Goal: Information Seeking & Learning: Learn about a topic

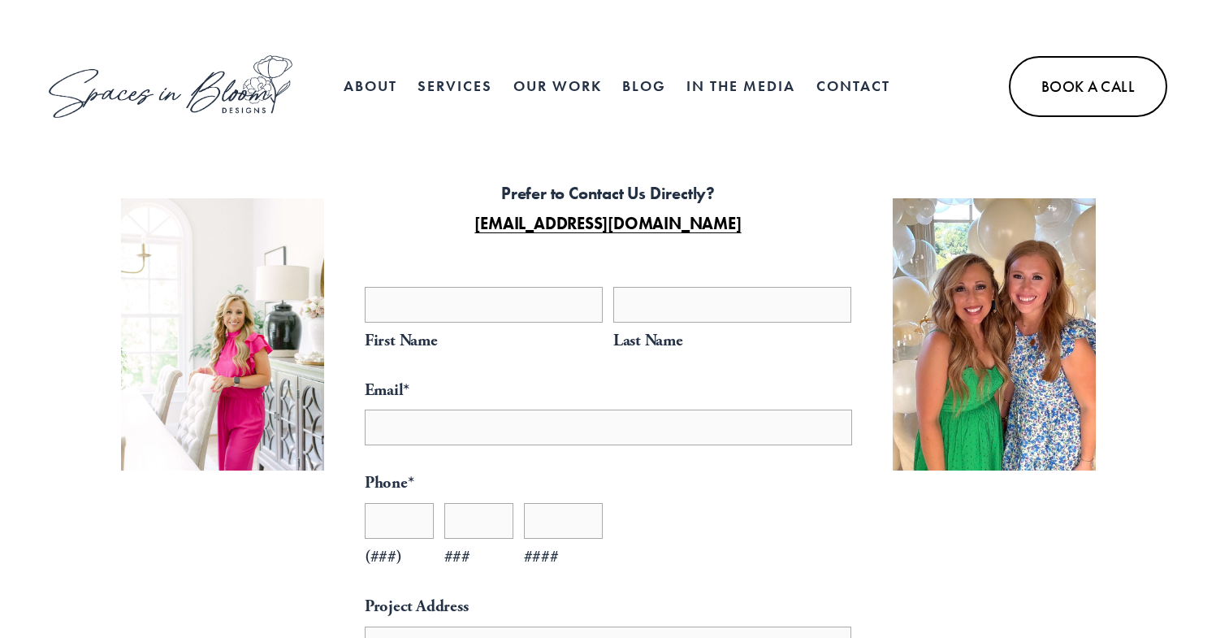
select select "**"
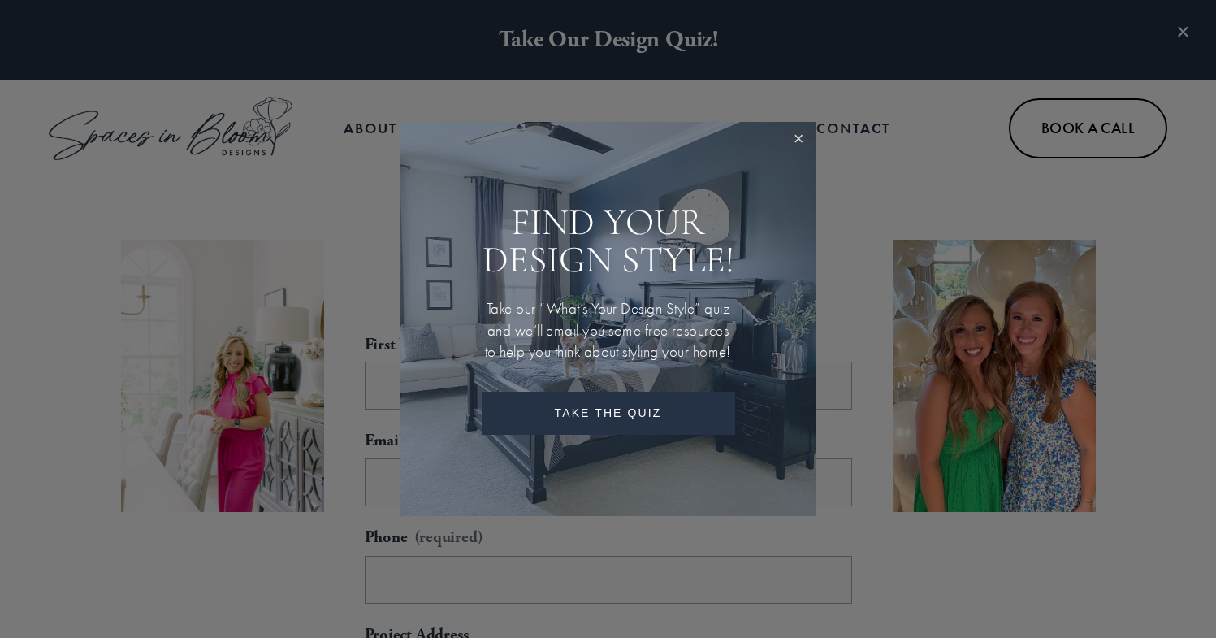
click at [802, 140] on link "Close" at bounding box center [799, 139] width 30 height 30
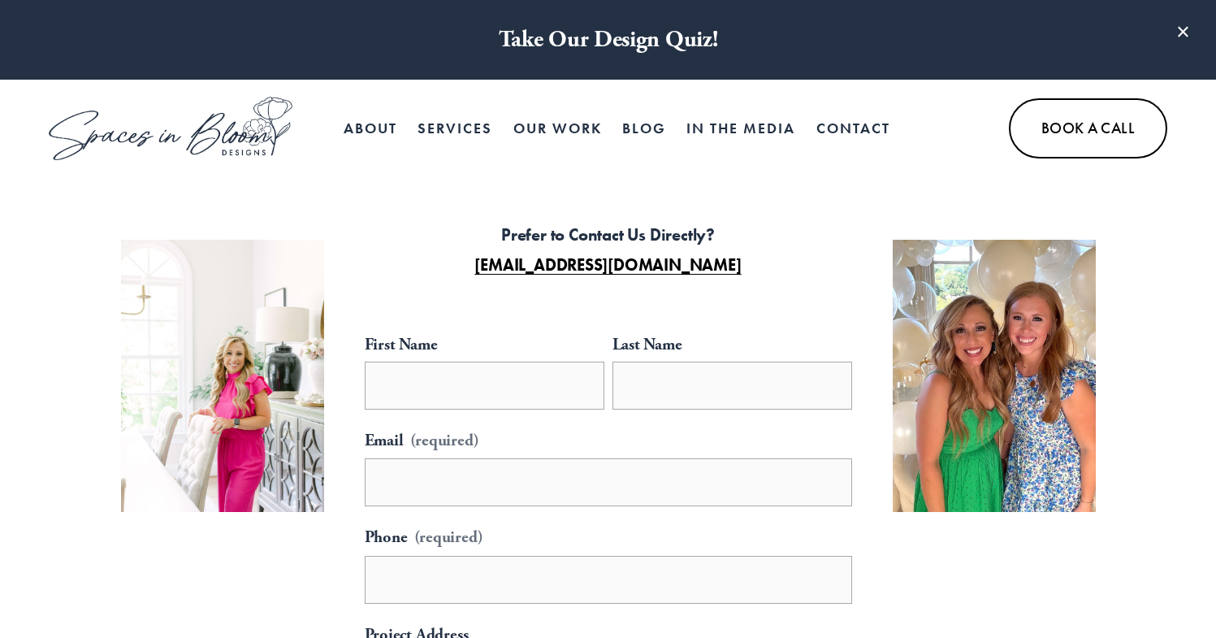
click at [0, 0] on span "In Person Services" at bounding box center [0, 0] width 0 height 0
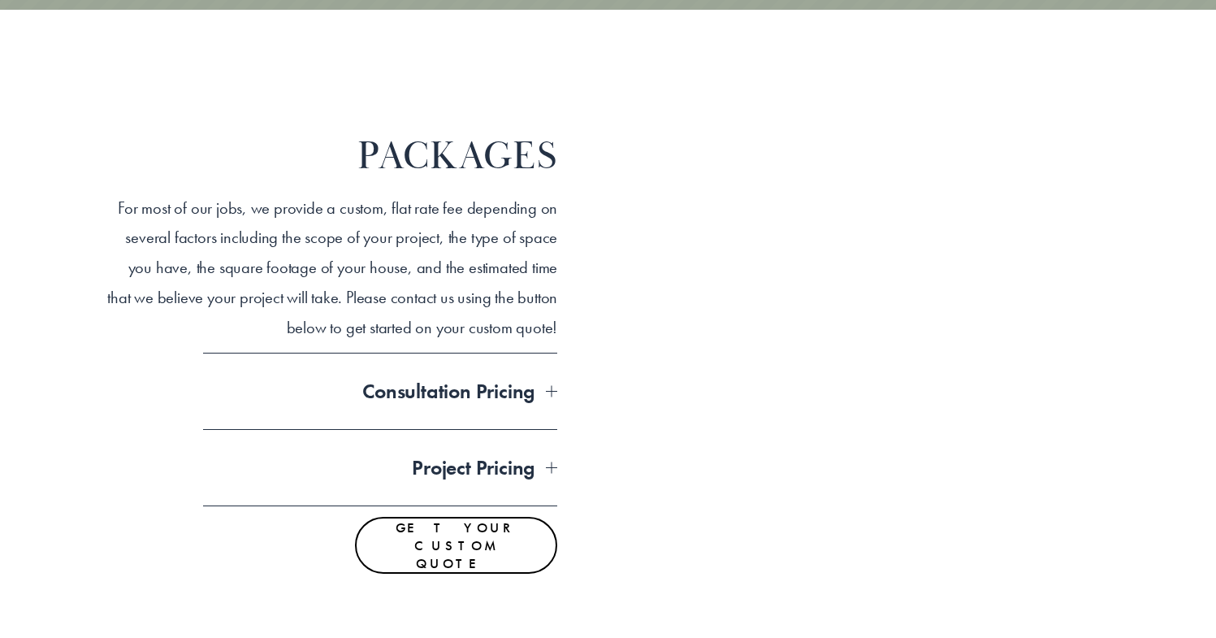
scroll to position [1188, 0]
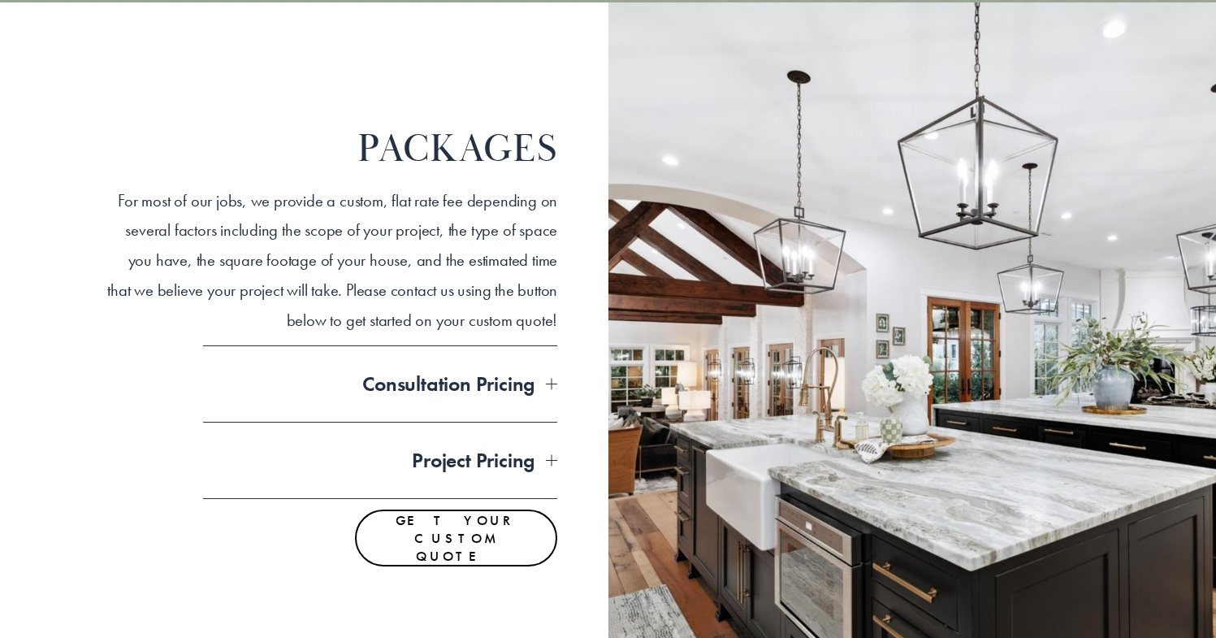
click at [493, 377] on span "Consultation Pricing" at bounding box center [375, 383] width 344 height 27
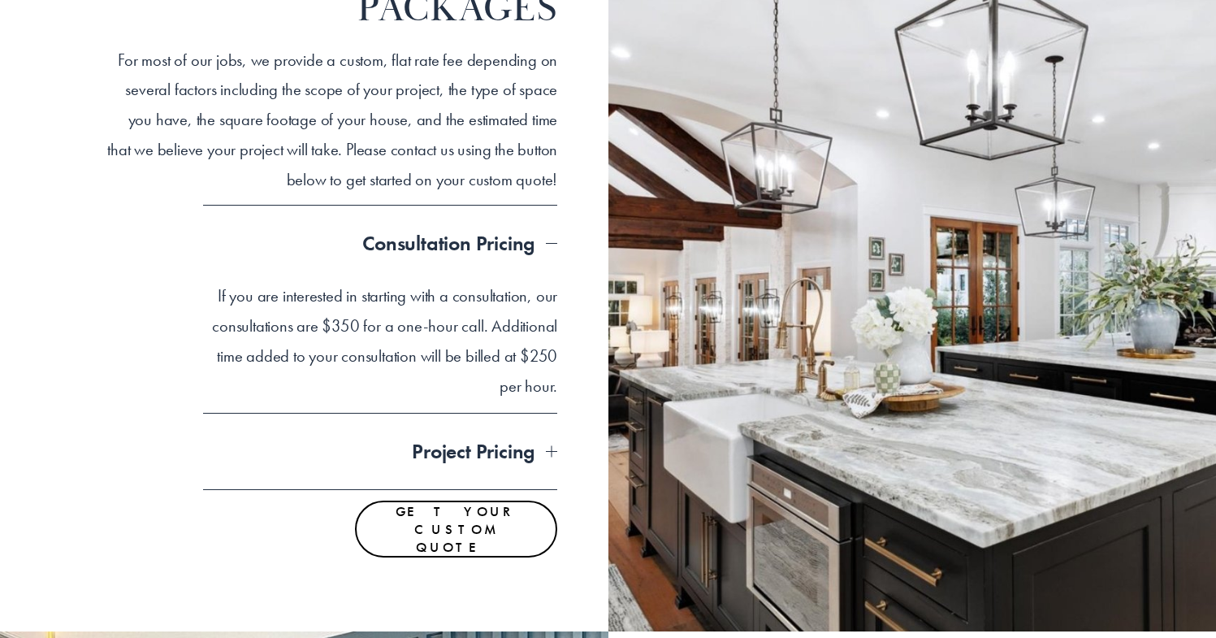
scroll to position [1331, 0]
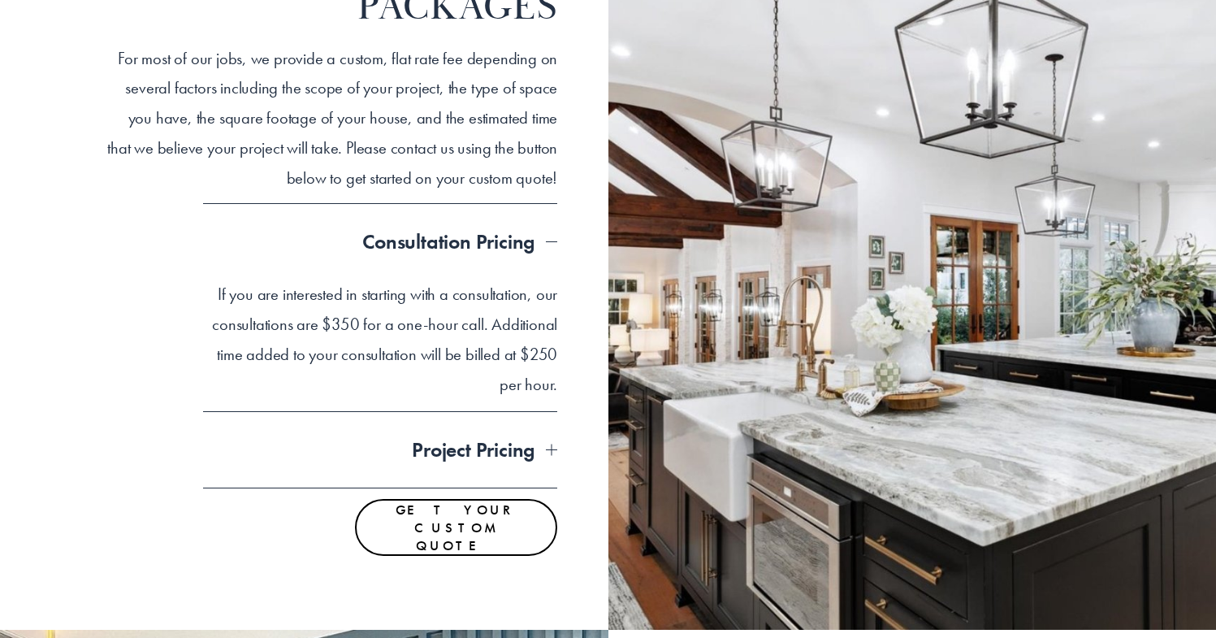
click at [527, 452] on span "Project Pricing" at bounding box center [375, 449] width 344 height 27
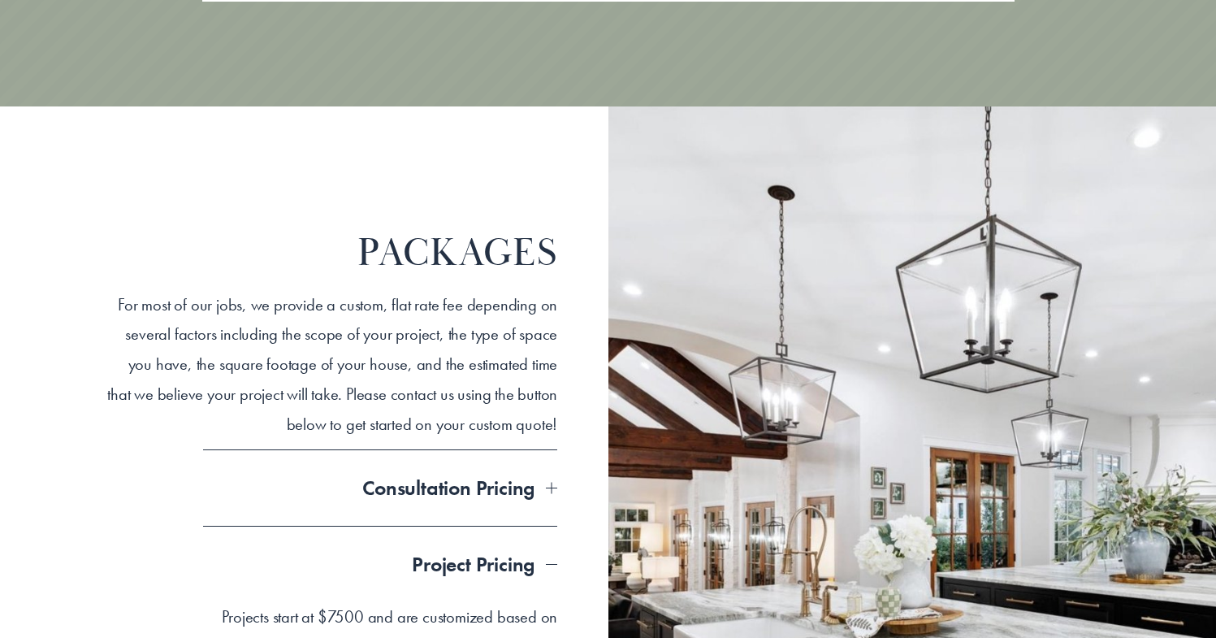
scroll to position [0, 0]
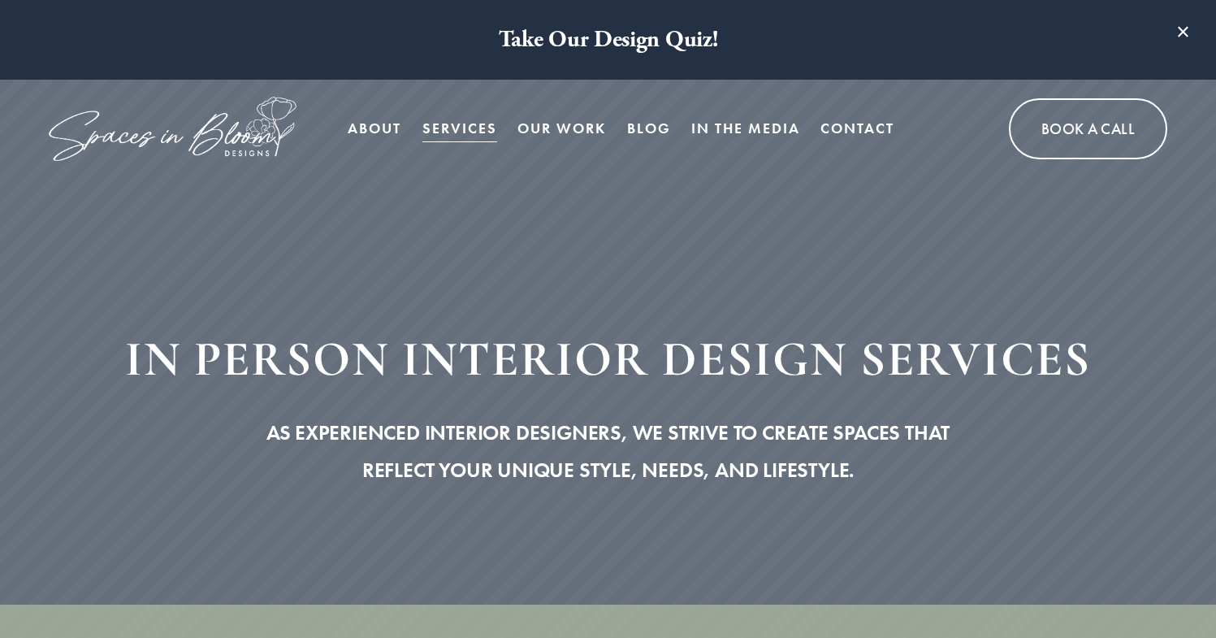
click at [543, 132] on link "Our Work" at bounding box center [561, 129] width 89 height 32
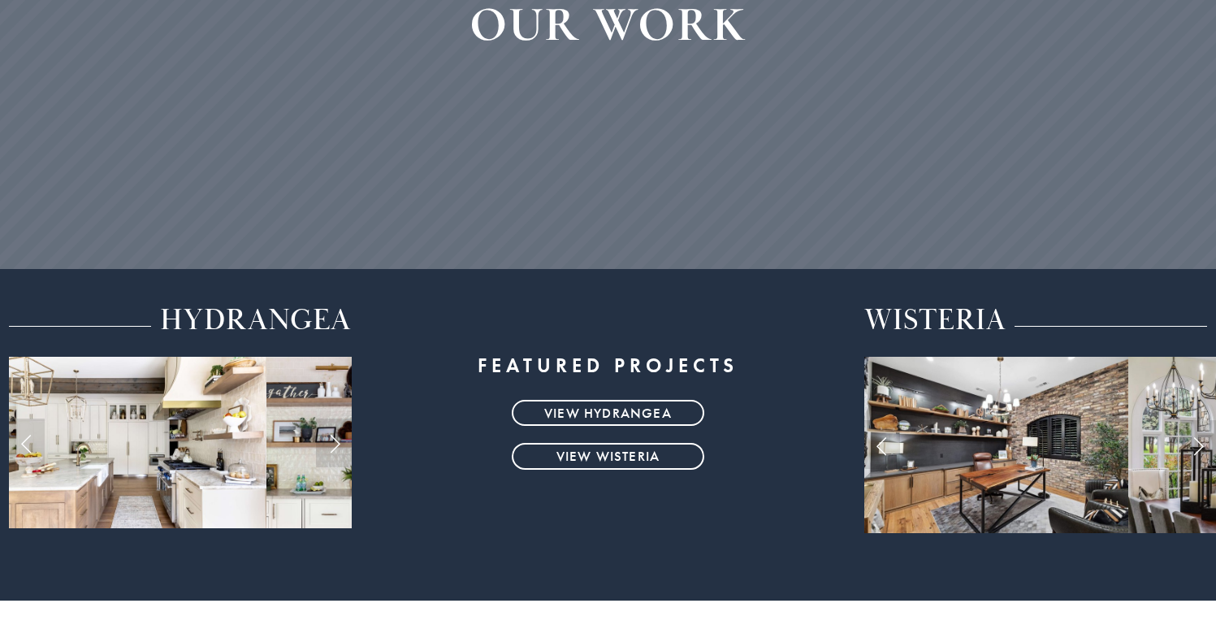
scroll to position [613, 0]
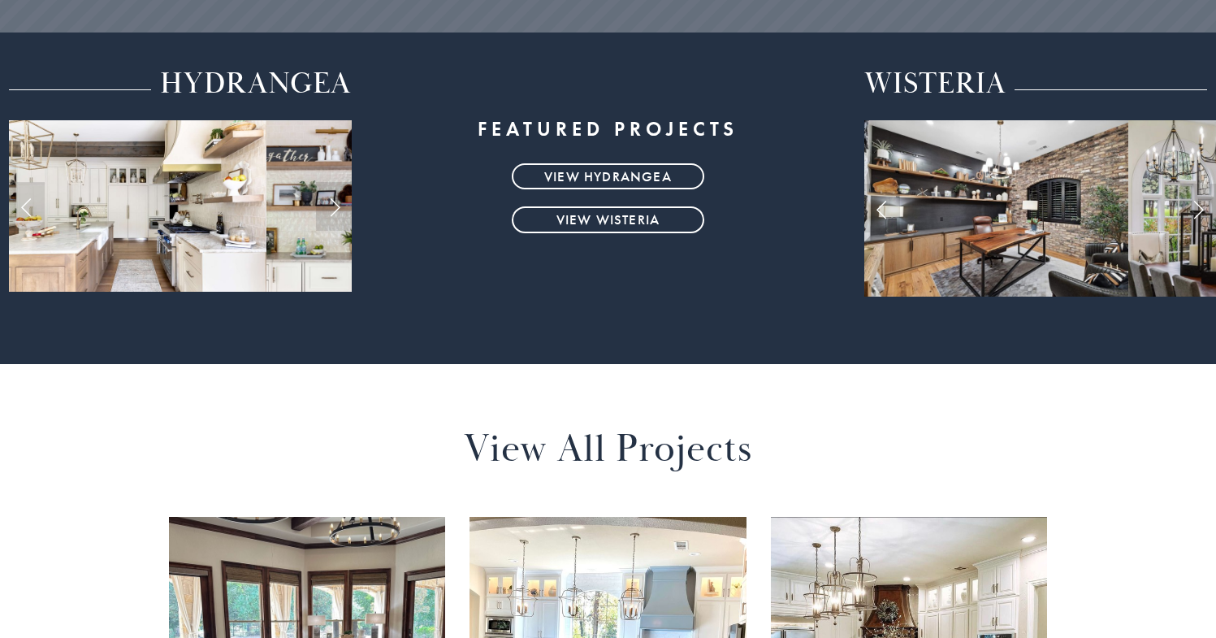
click at [610, 182] on link "view hydrangea" at bounding box center [608, 176] width 193 height 26
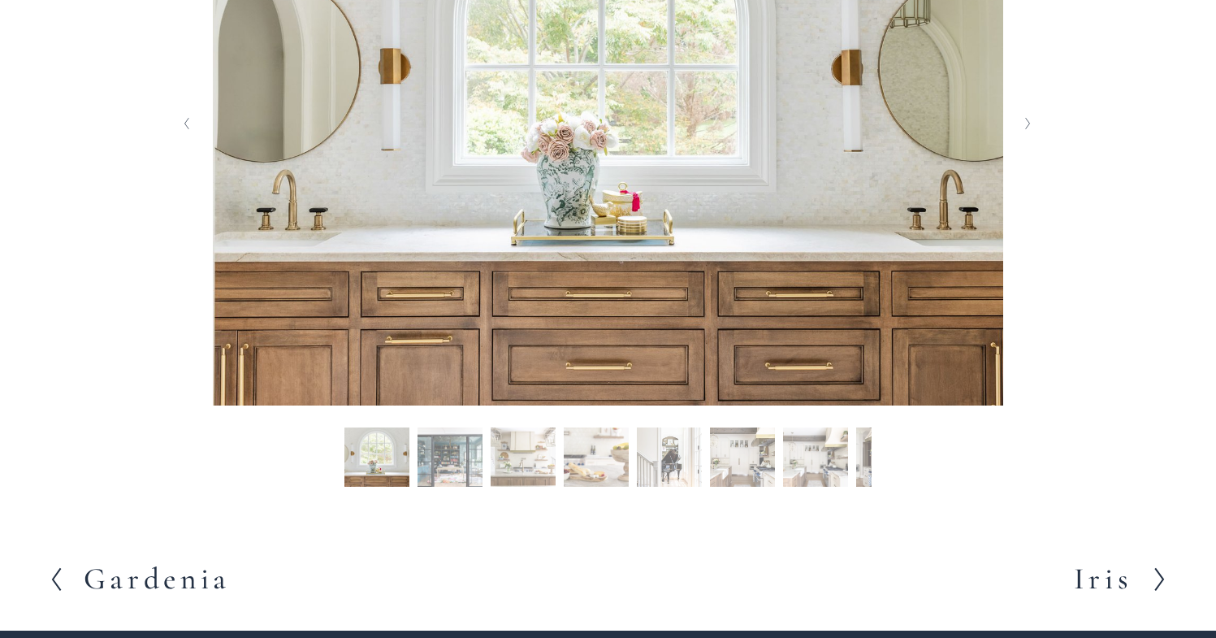
scroll to position [626, 0]
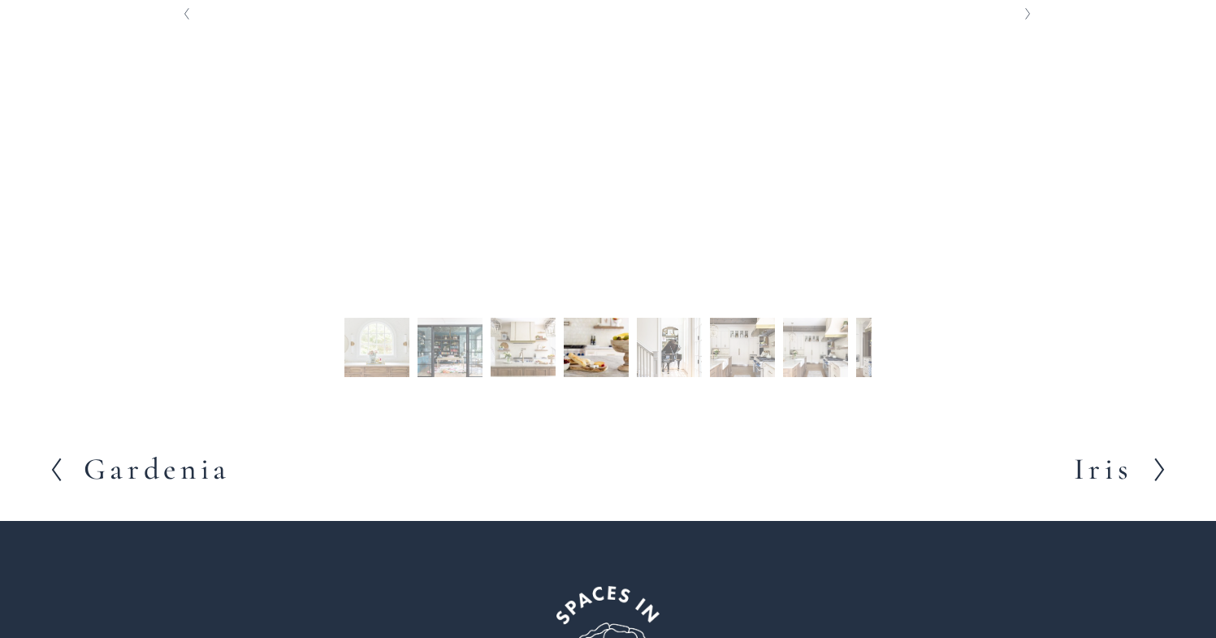
click at [464, 357] on button "Slide 2 Slide 2 (current slide)" at bounding box center [450, 350] width 65 height 65
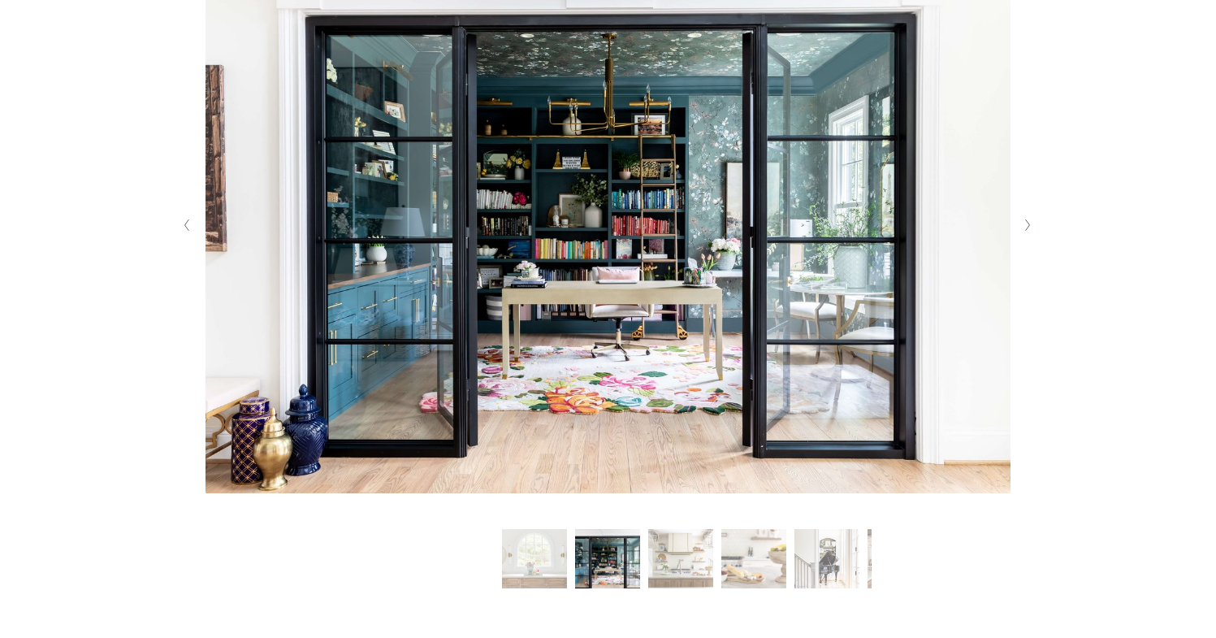
scroll to position [410, 0]
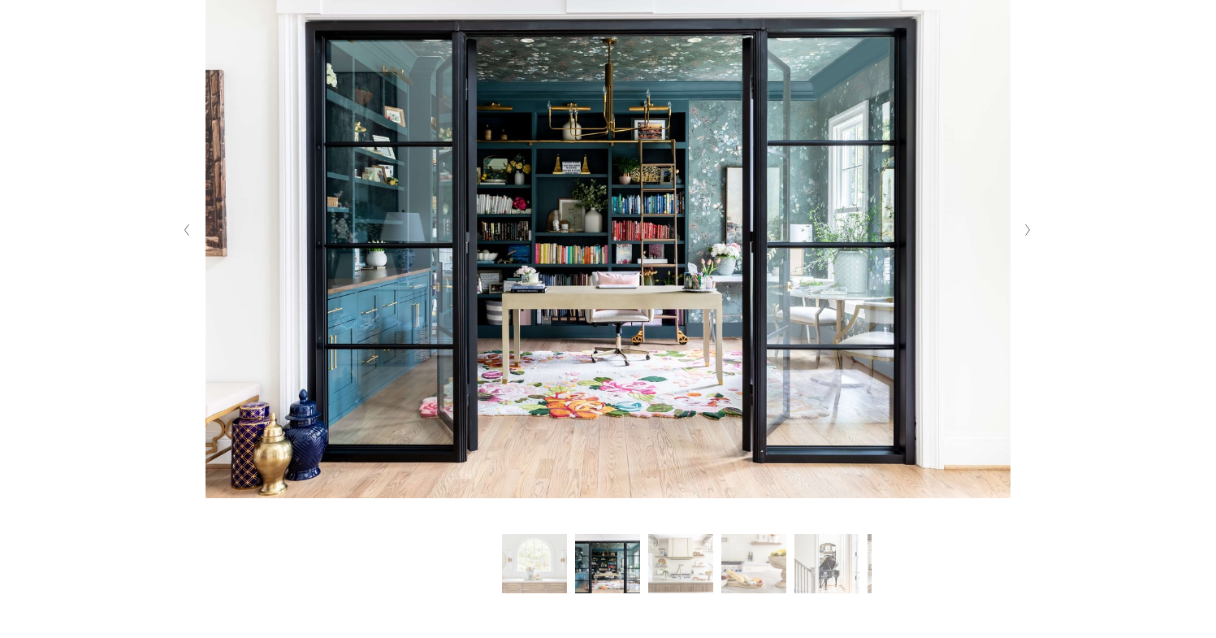
click at [672, 569] on button "Slide 3 Slide 3 (current slide)" at bounding box center [680, 566] width 65 height 65
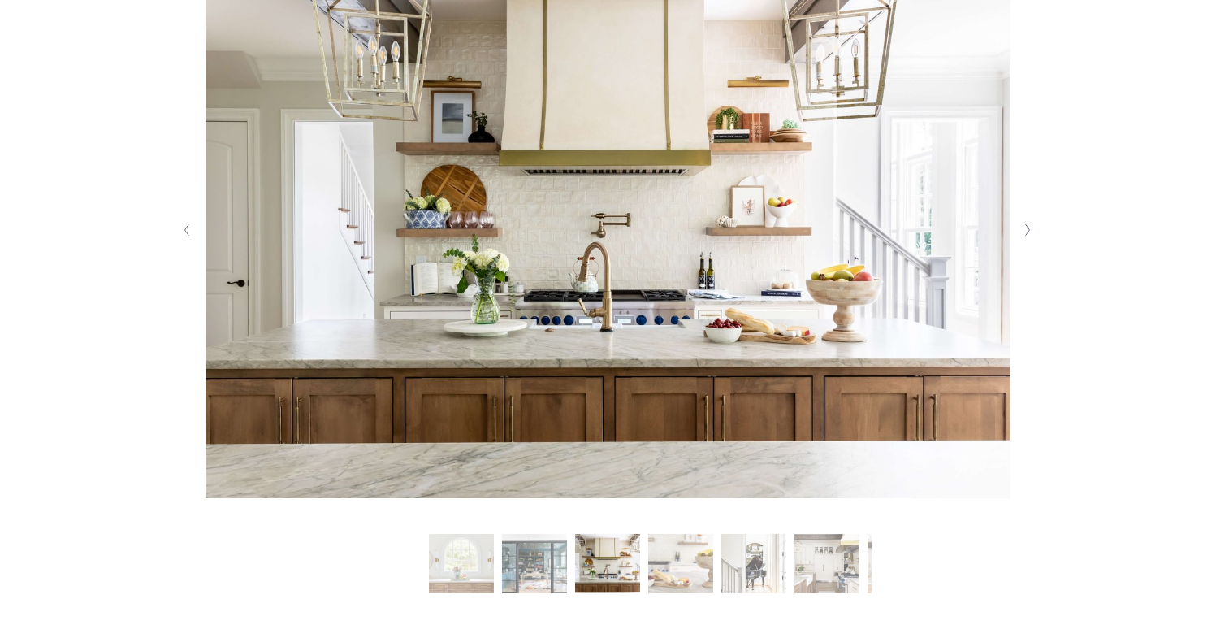
click at [695, 565] on button "Slide 4 Slide 4 (current slide)" at bounding box center [680, 566] width 65 height 65
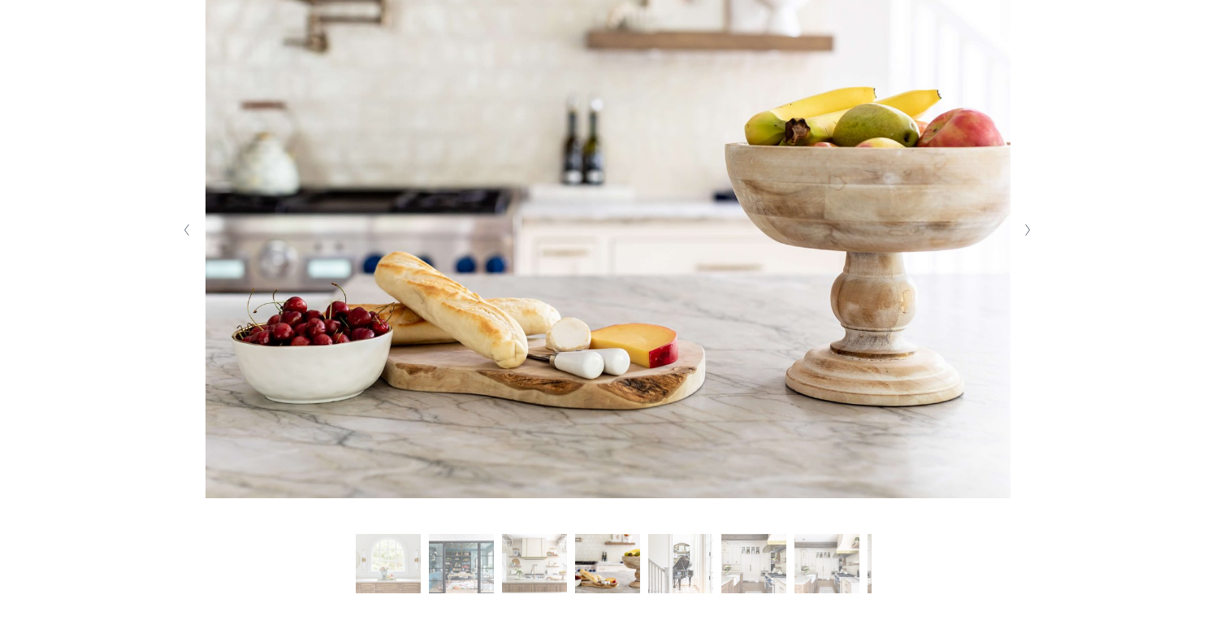
click at [752, 569] on button "Slide 6 Slide 6 (current slide)" at bounding box center [753, 566] width 65 height 65
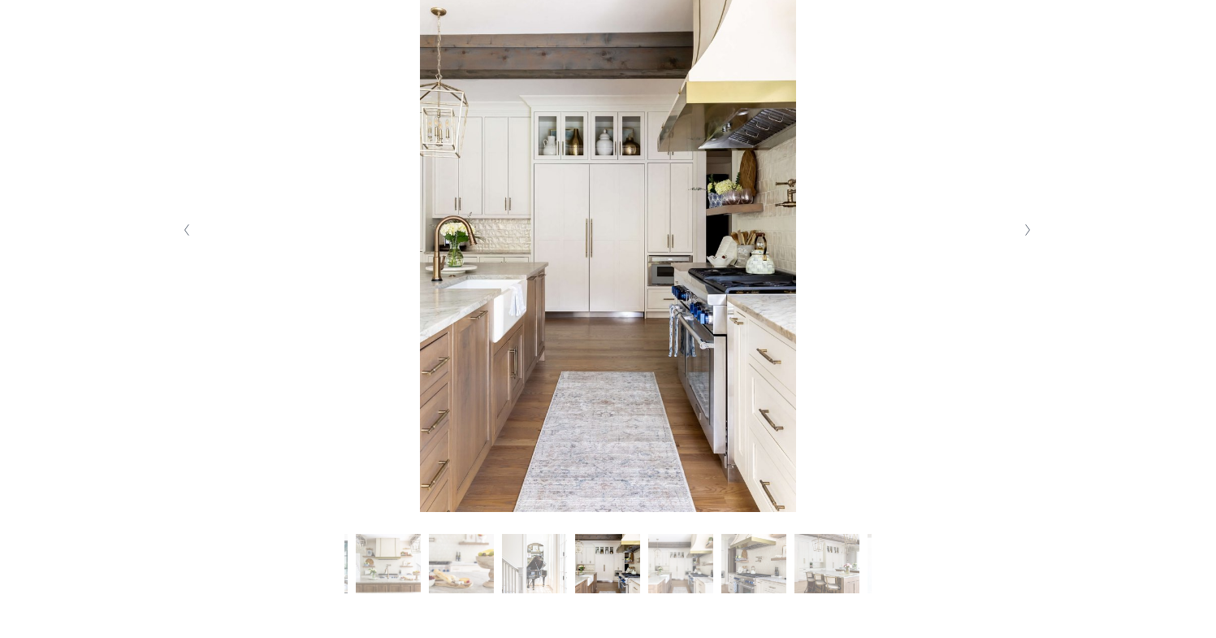
click at [816, 564] on button "Slide 9 Slide 9 (current slide)" at bounding box center [826, 566] width 65 height 65
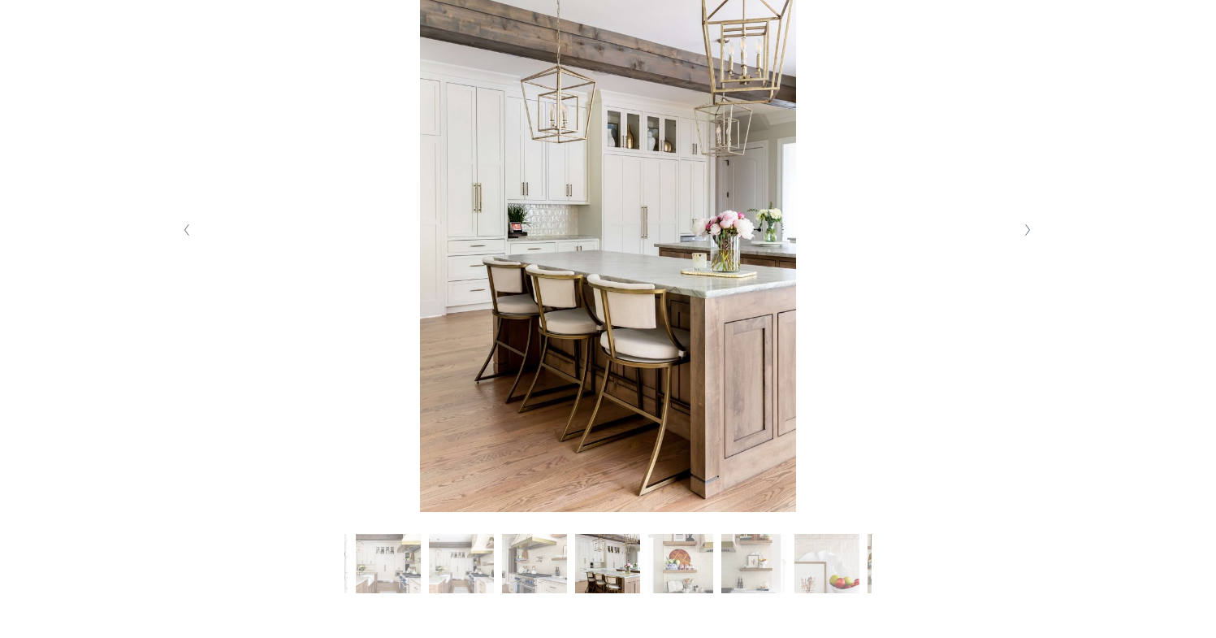
click at [935, 286] on img at bounding box center [608, 229] width 804 height 565
